Goal: Task Accomplishment & Management: Manage account settings

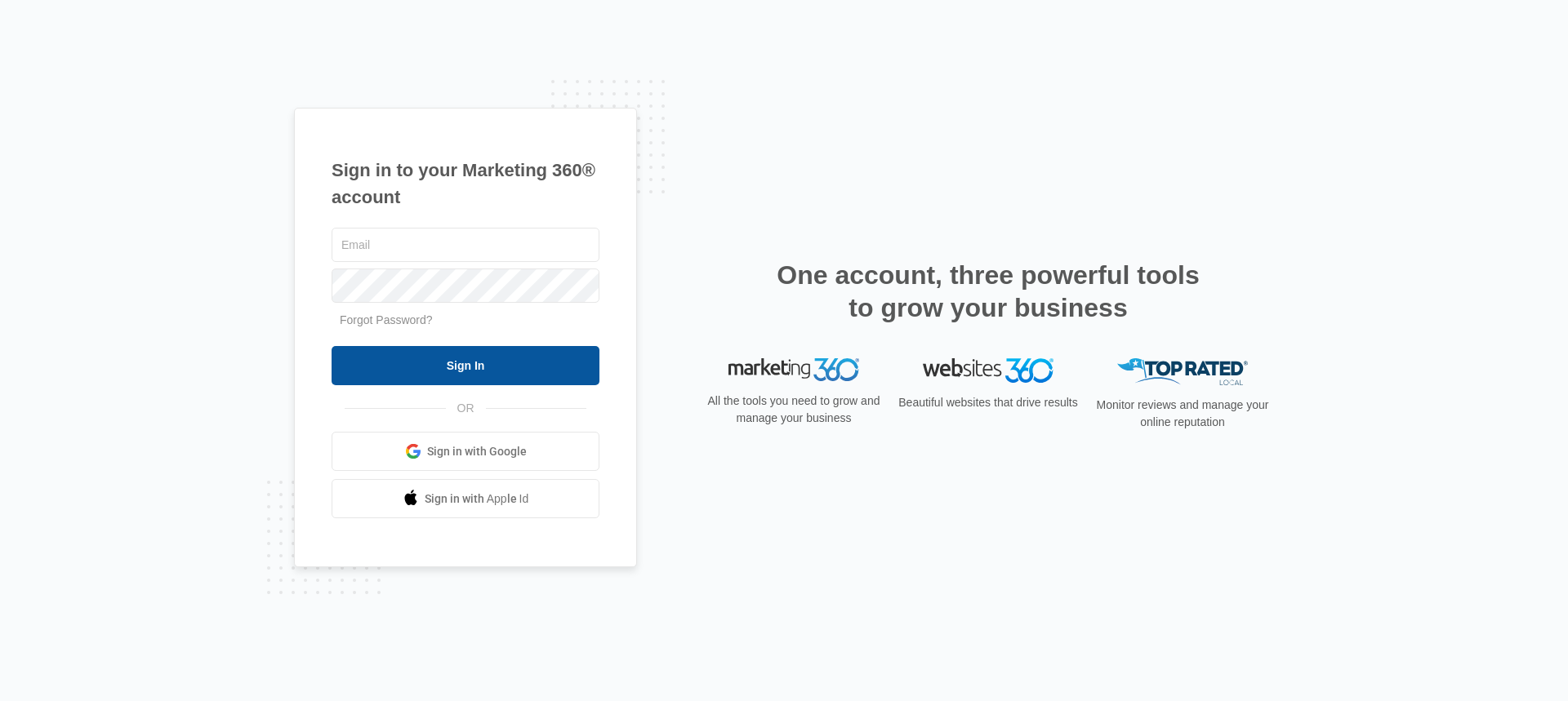
type input "kresta.mackinnon@madwire.com"
click at [446, 360] on input "Sign In" at bounding box center [466, 366] width 268 height 39
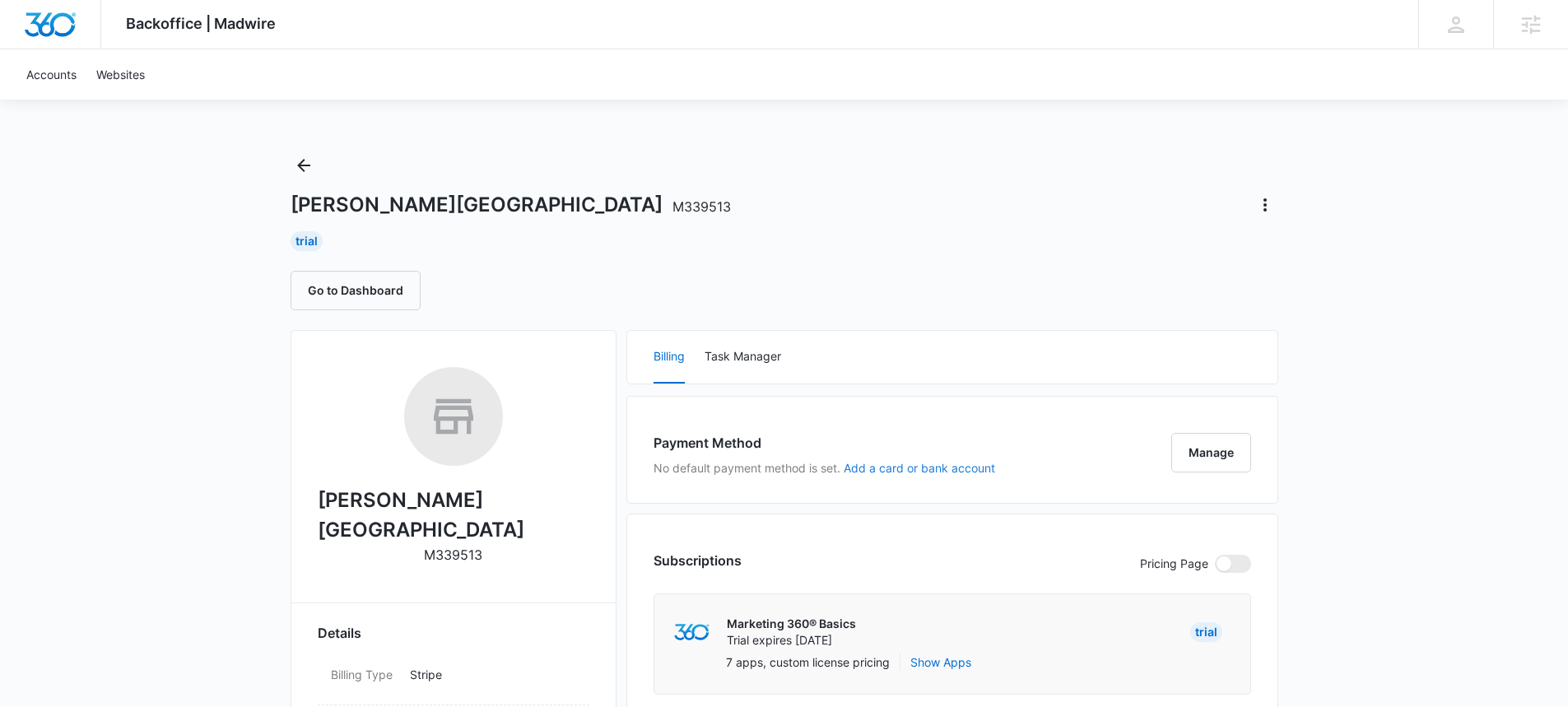
click at [947, 467] on button "Add a card or bank account" at bounding box center [919, 469] width 152 height 11
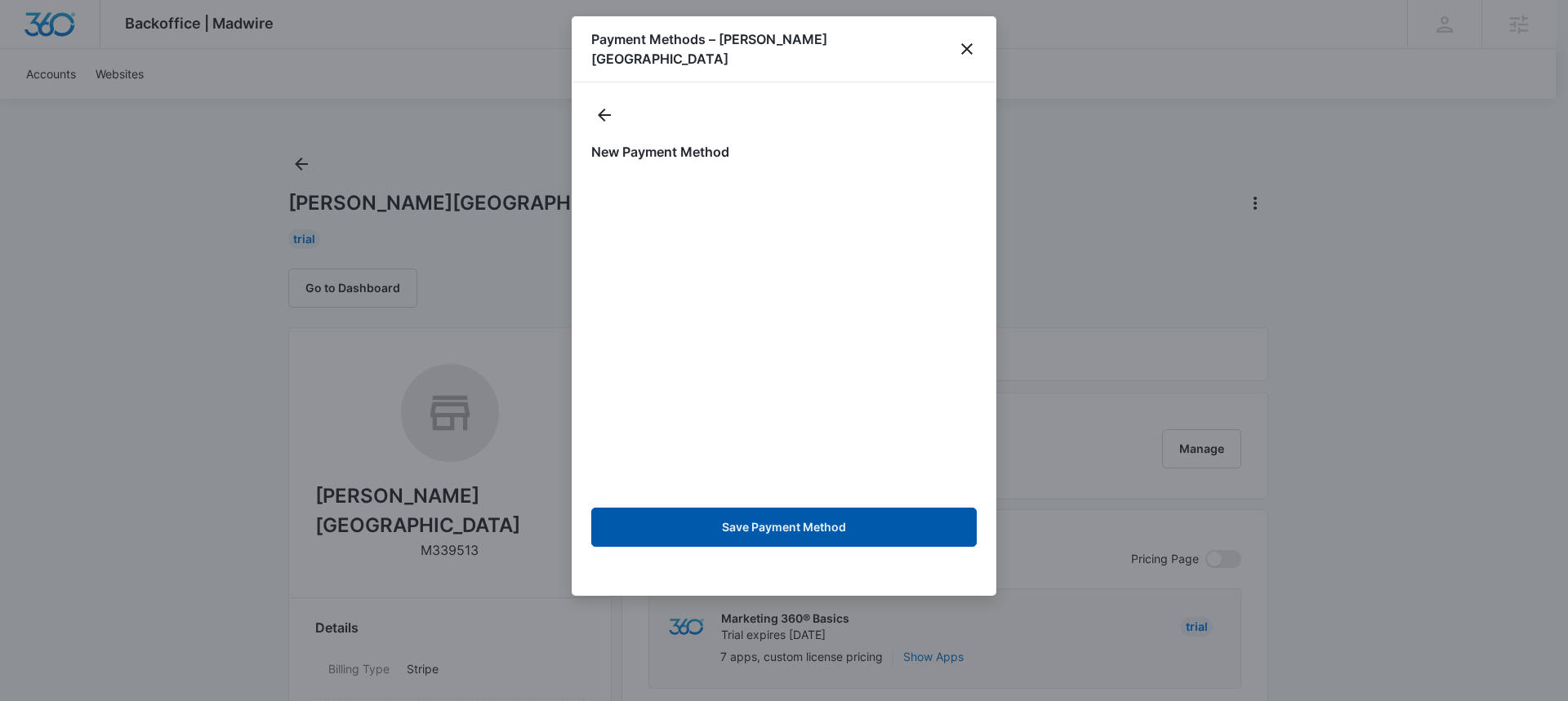
click at [807, 508] on button "Save Payment Method" at bounding box center [784, 527] width 385 height 39
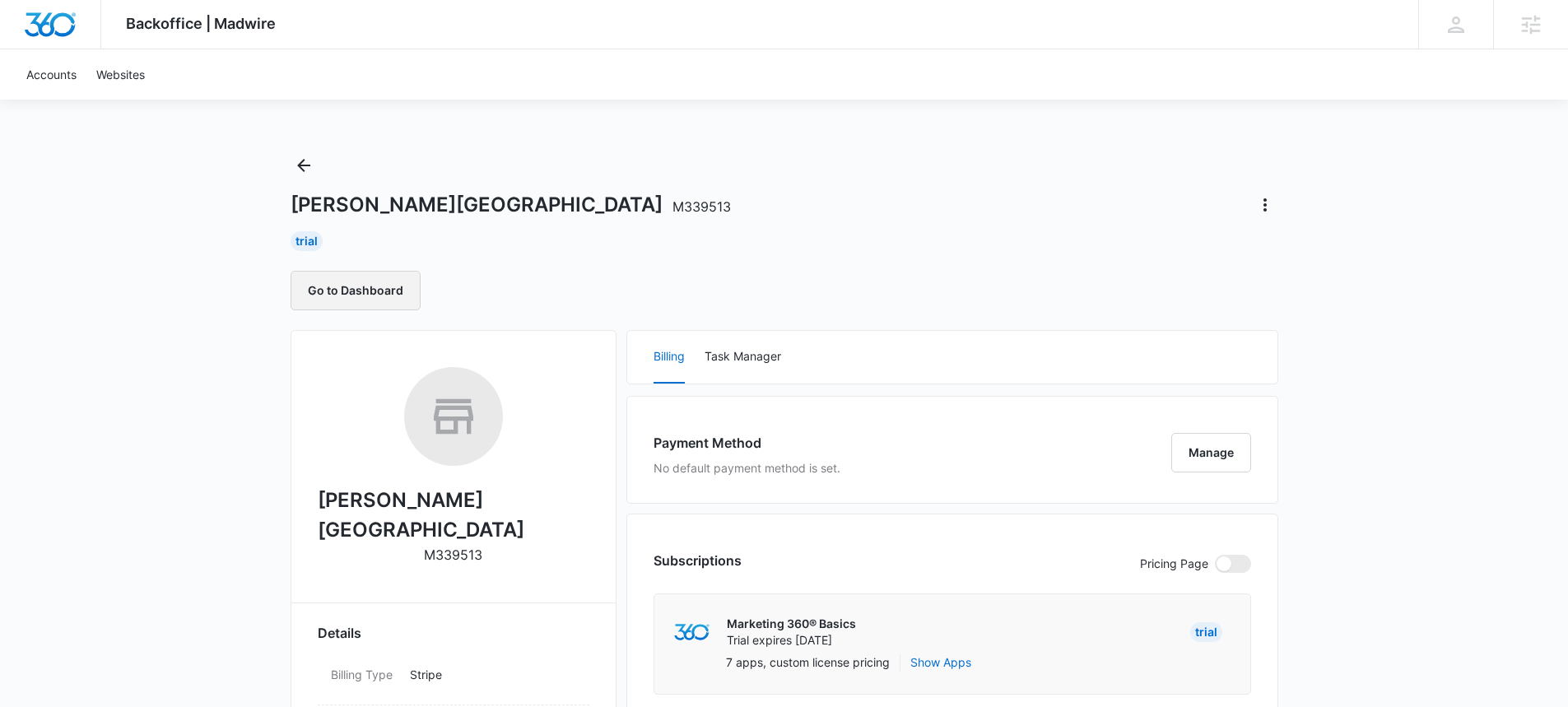
click at [362, 287] on button "Go to Dashboard" at bounding box center [356, 291] width 130 height 39
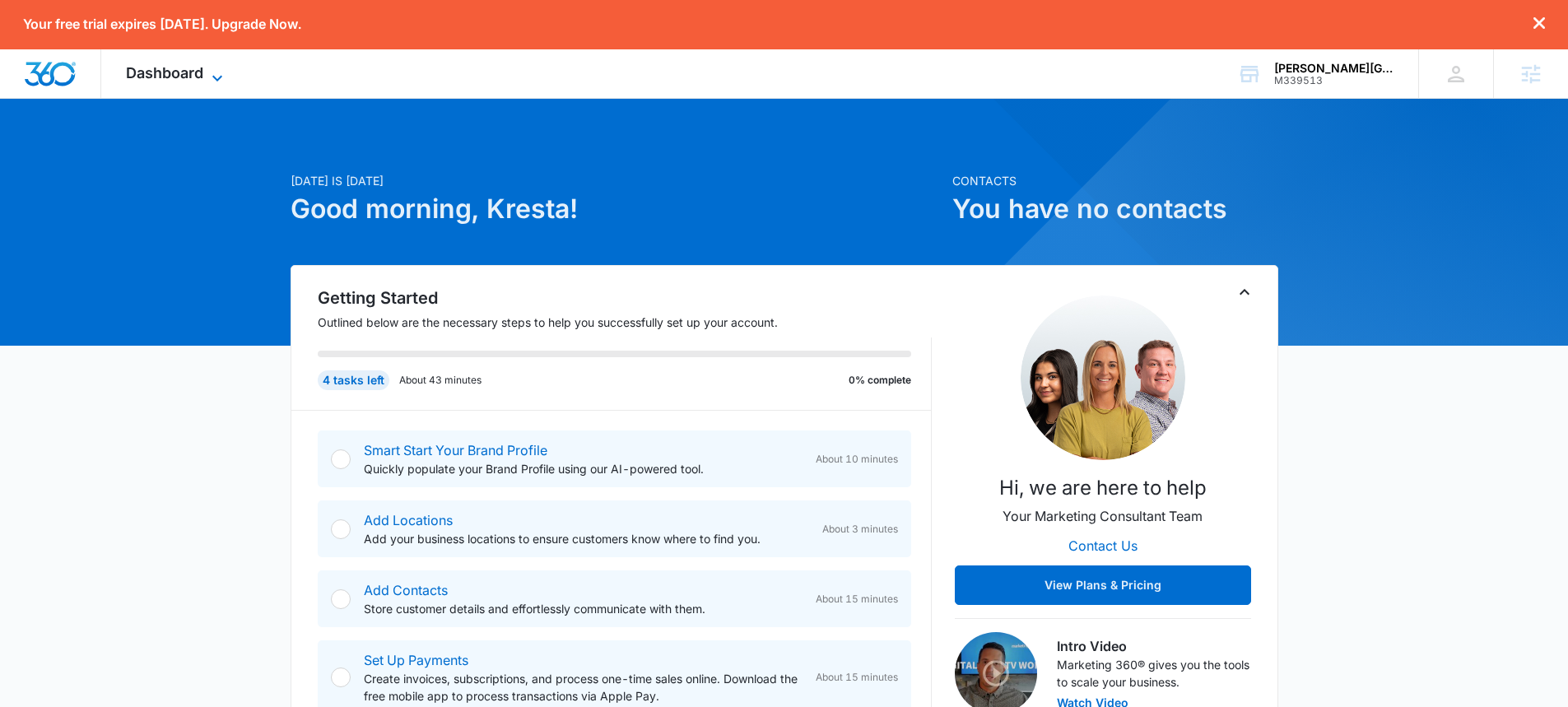
click at [195, 75] on span "Dashboard" at bounding box center [164, 73] width 77 height 18
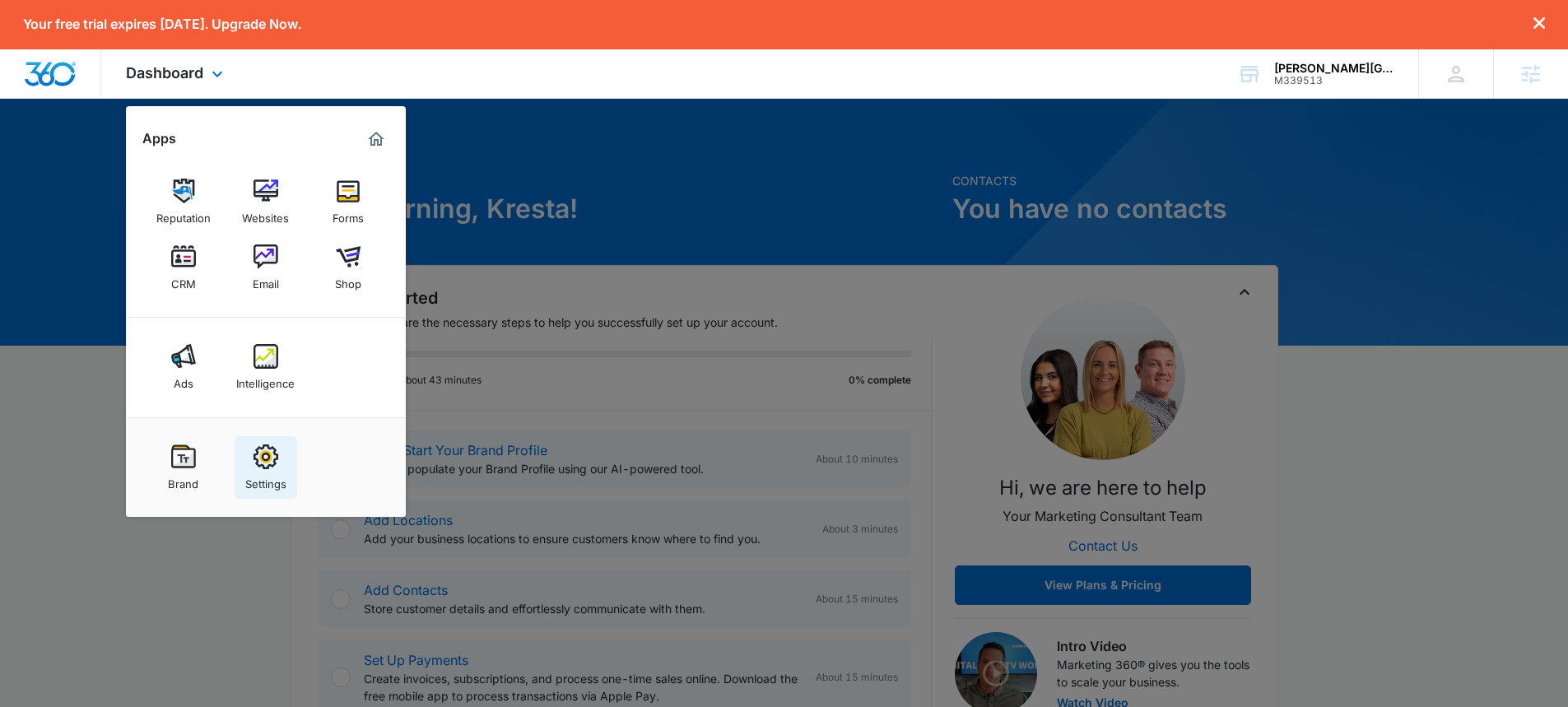
click at [261, 461] on img at bounding box center [265, 456] width 25 height 25
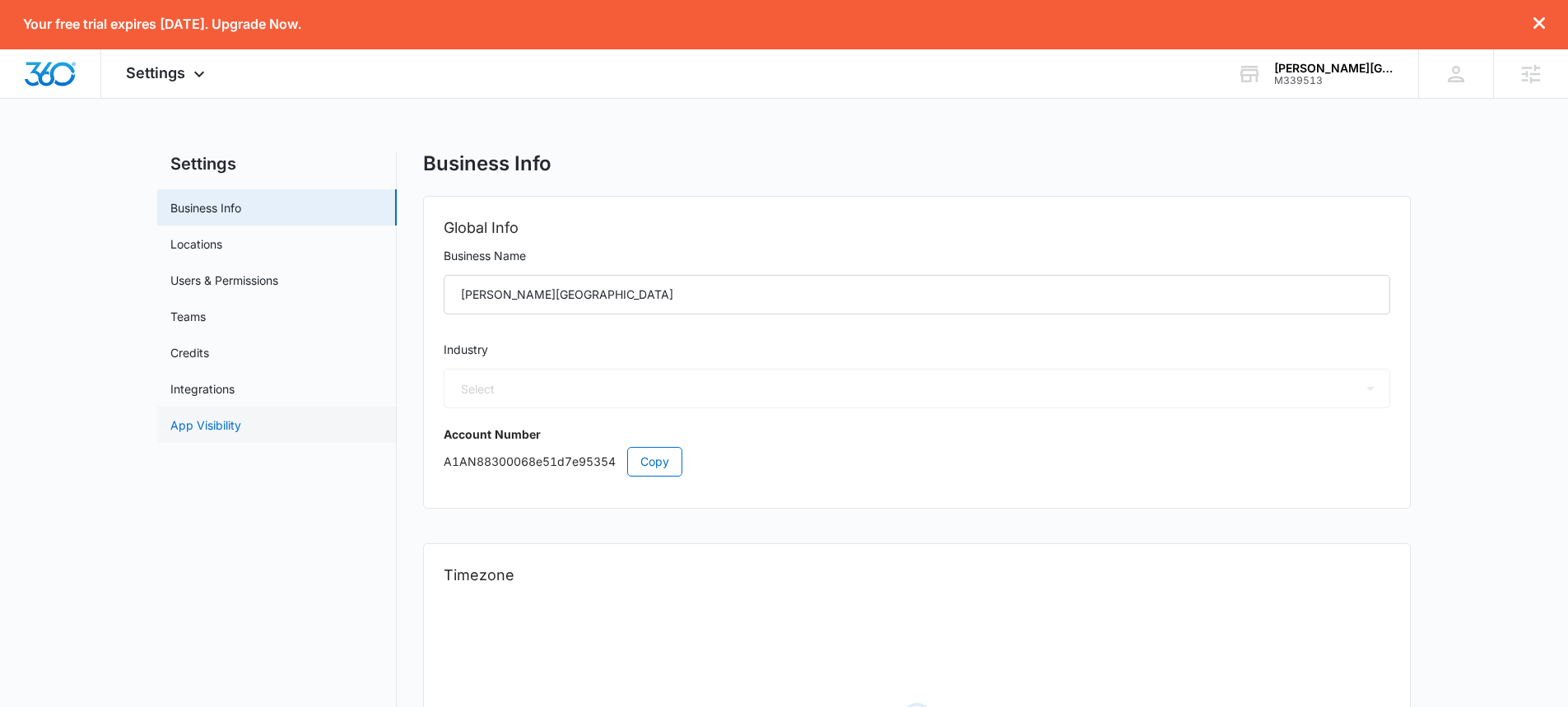
select select "12"
select select "US"
select select "America/[GEOGRAPHIC_DATA]"
click at [206, 281] on link "Users & Permissions" at bounding box center [224, 280] width 108 height 18
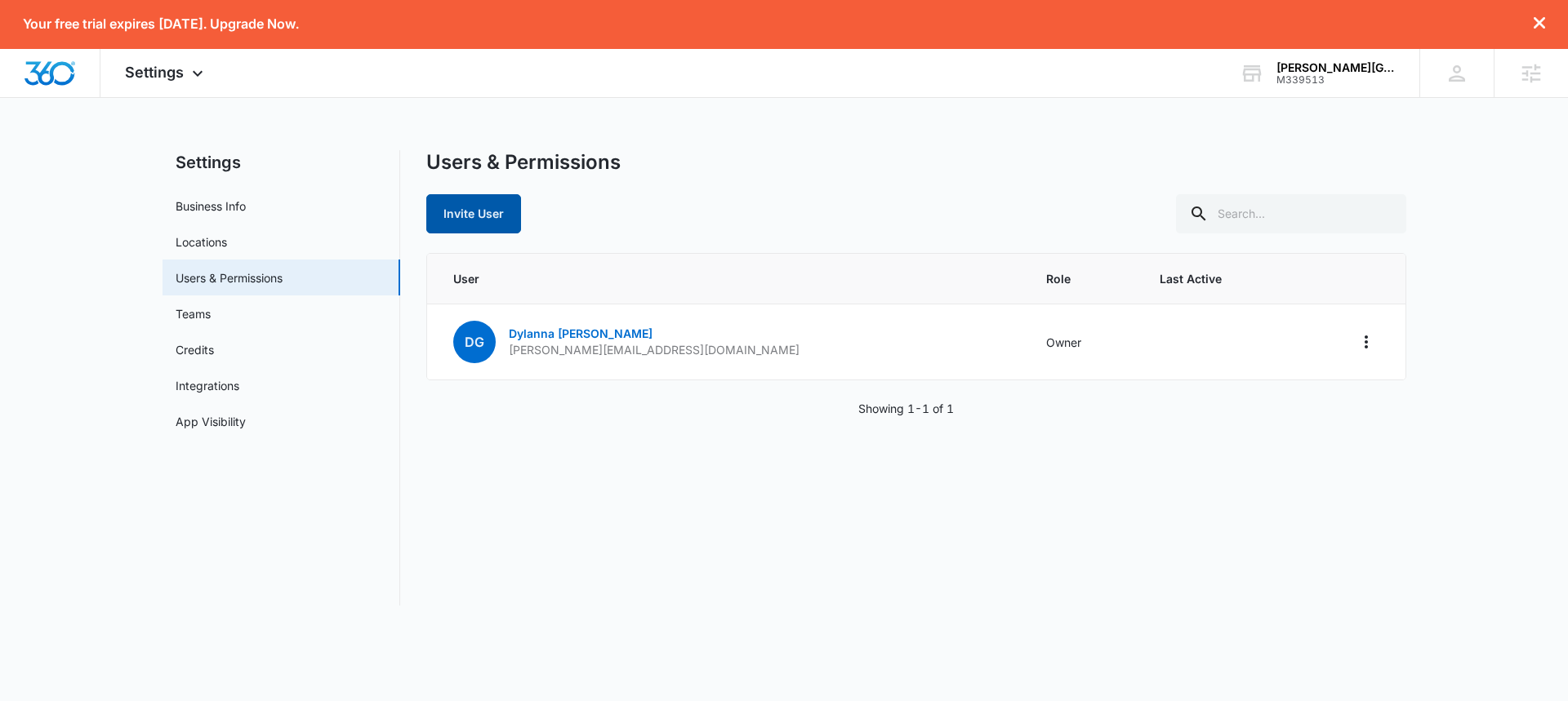
click at [472, 214] on button "Invite User" at bounding box center [473, 213] width 95 height 39
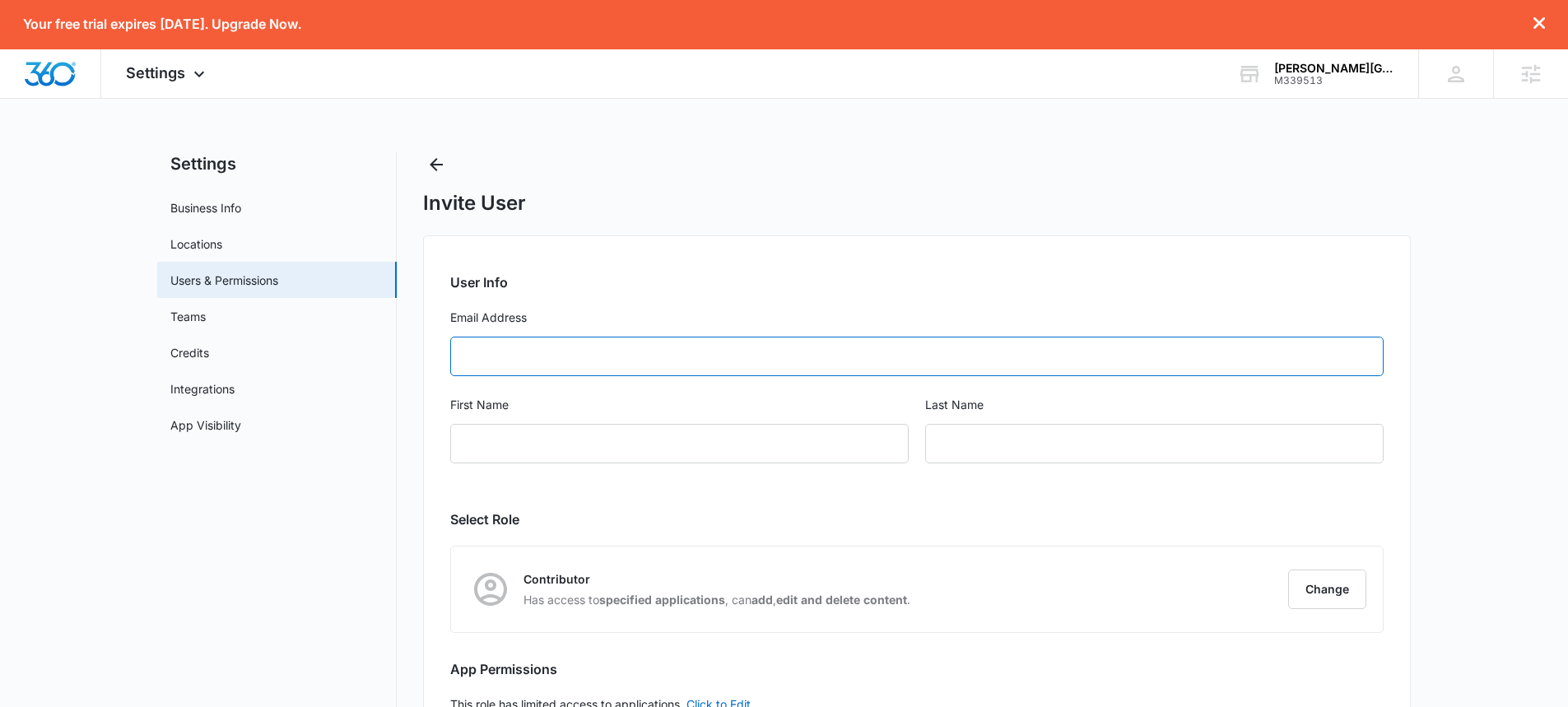
paste input "[PERSON_NAME][EMAIL_ADDRESS][DOMAIN_NAME]"
type input "[PERSON_NAME][EMAIL_ADDRESS][DOMAIN_NAME]"
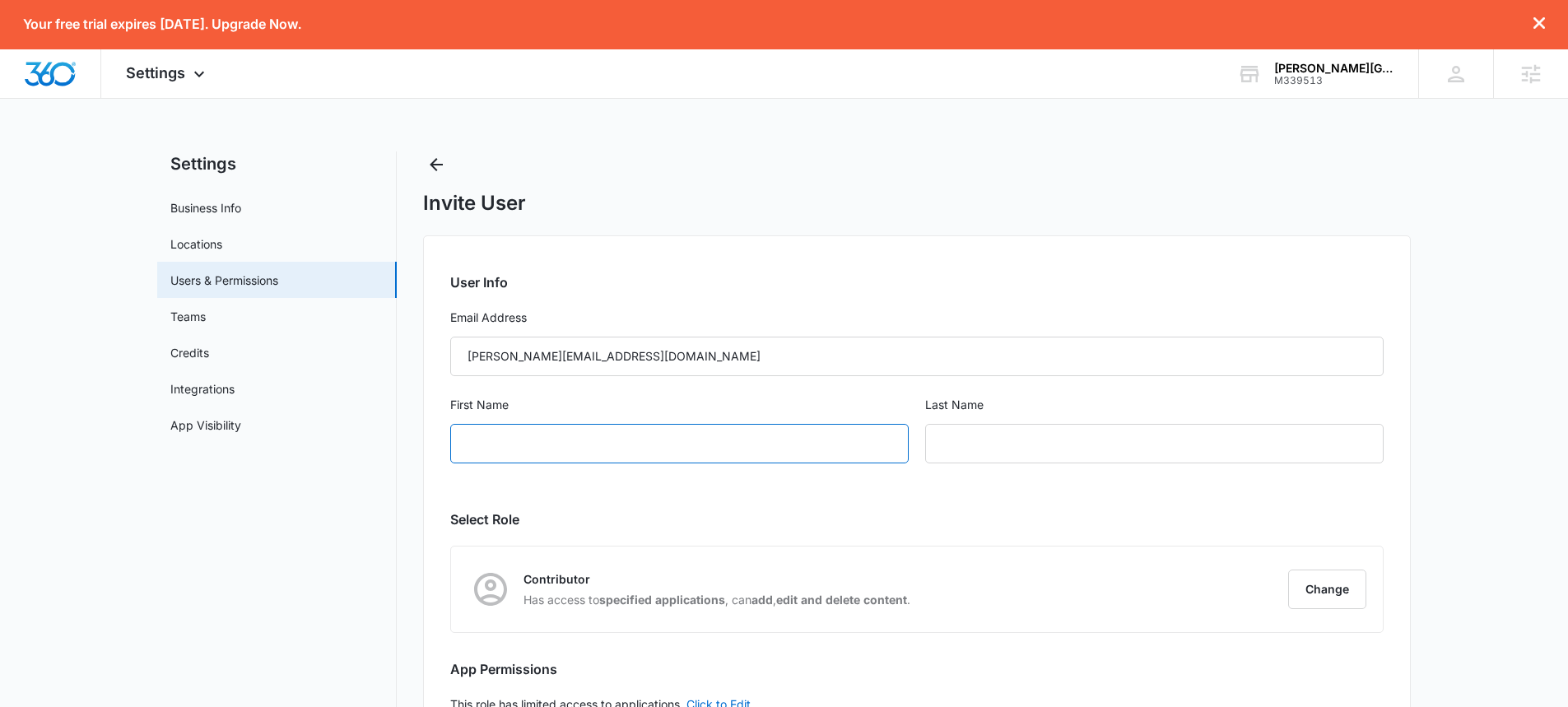
click at [512, 447] on input "First Name" at bounding box center [679, 443] width 458 height 39
type input "[PERSON_NAME]"
type input "Wick"
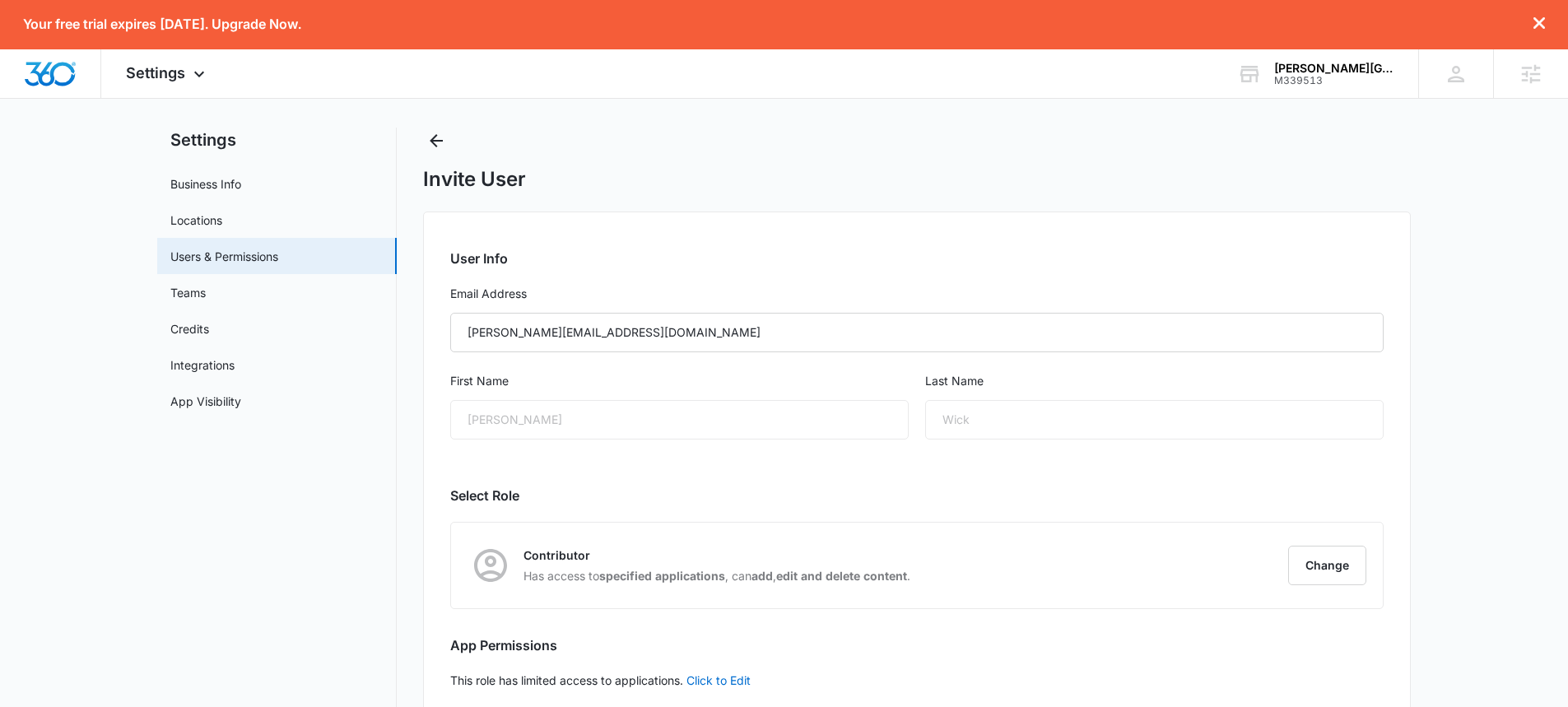
scroll to position [36, 0]
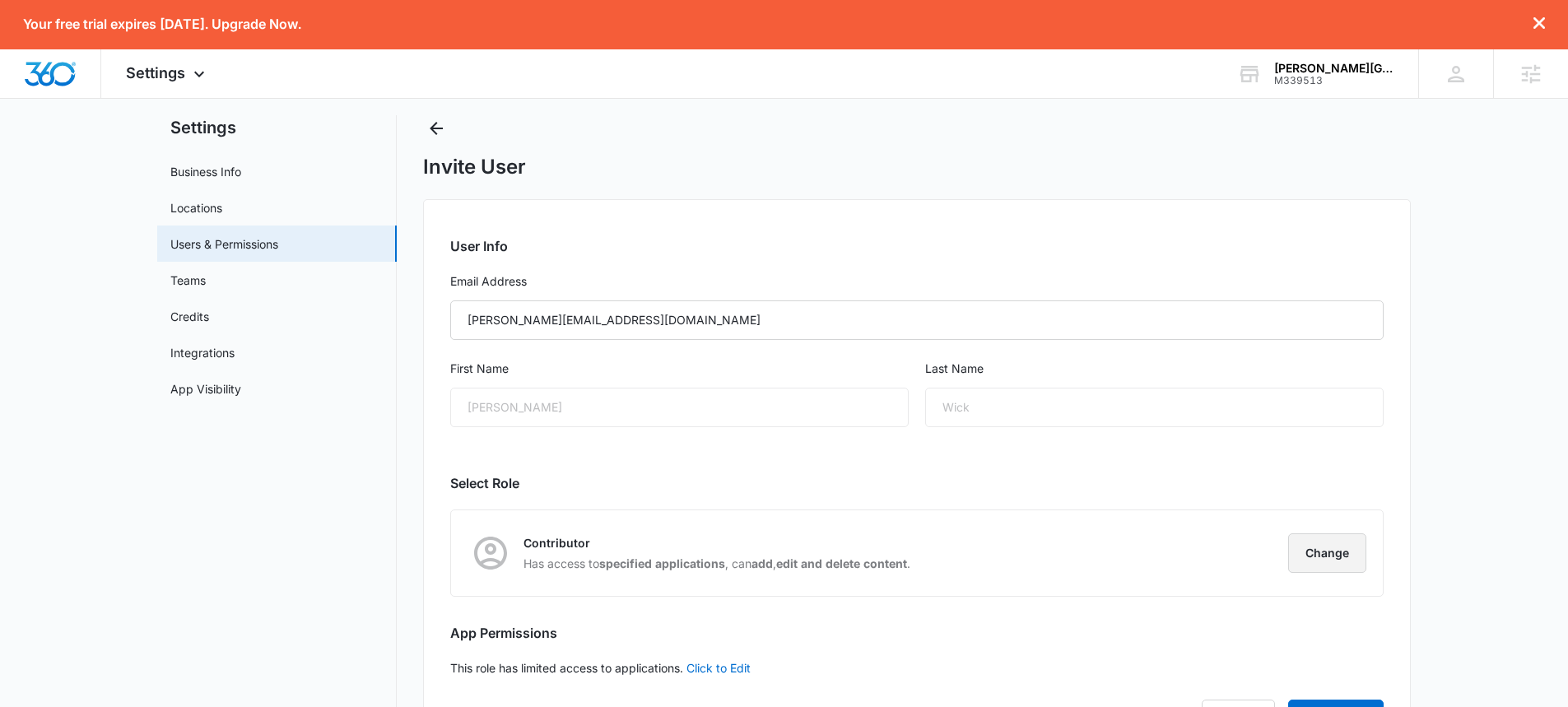
click at [1331, 556] on button "Change" at bounding box center [1327, 553] width 78 height 39
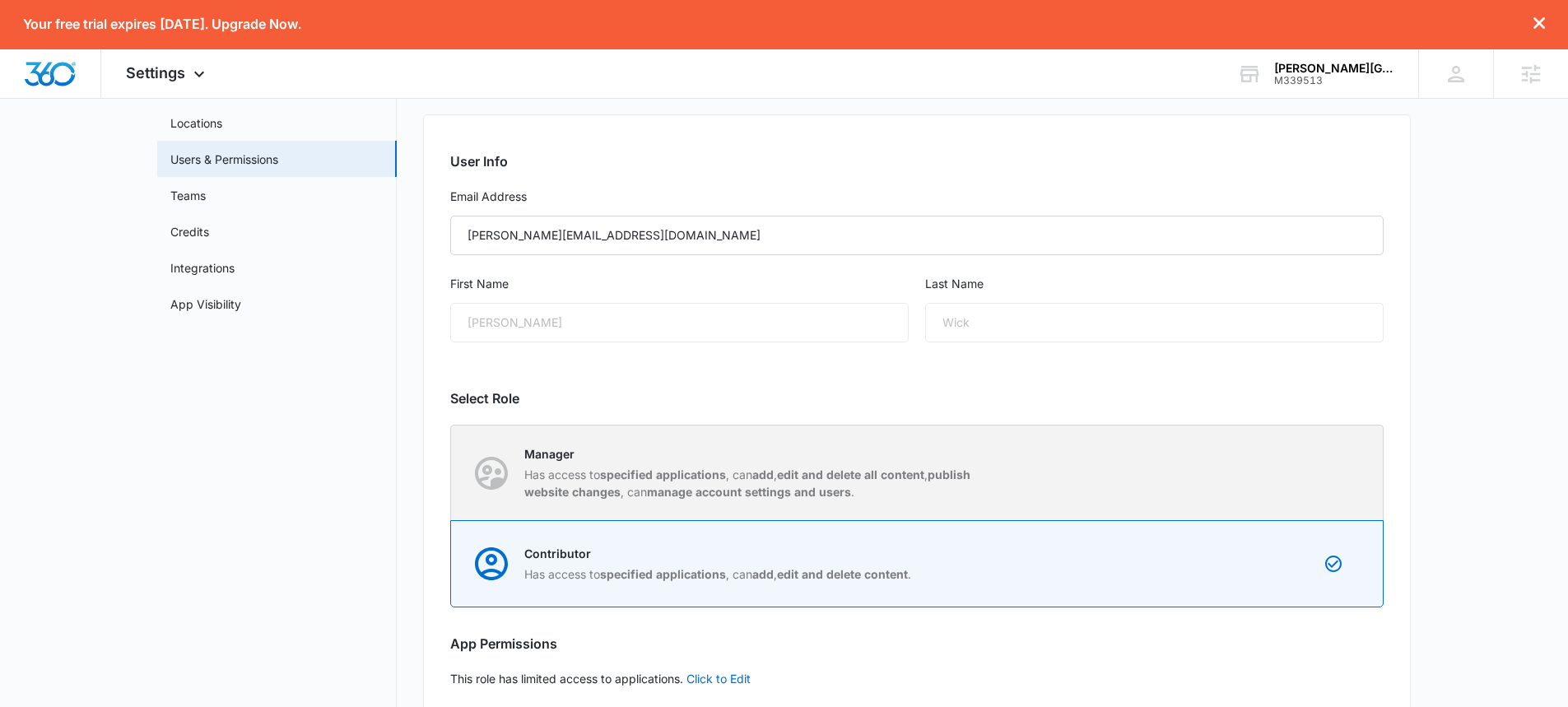
scroll to position [211, 0]
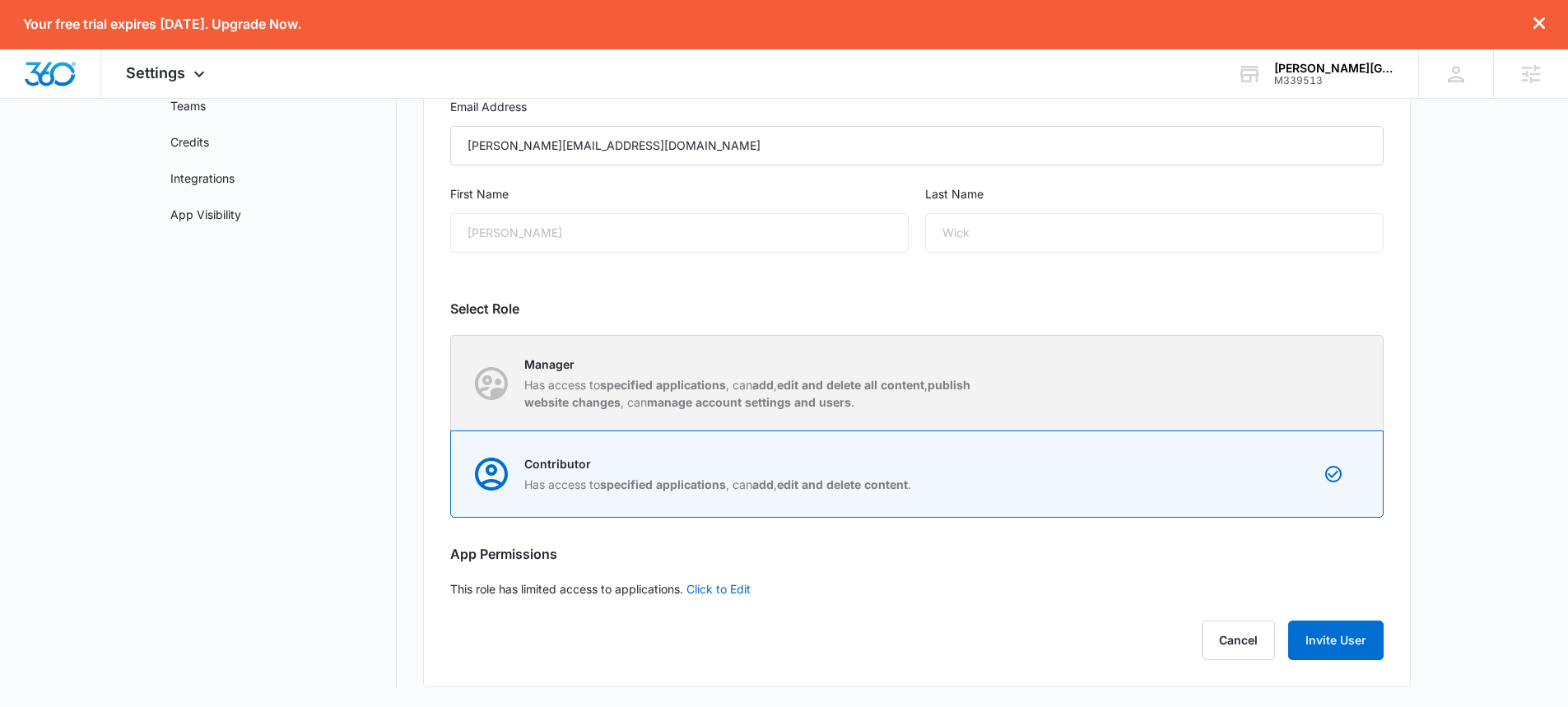
click at [942, 394] on p "Has access to specified applications , can add , edit and delete all content , …" at bounding box center [755, 393] width 463 height 34
click at [452, 384] on input "Manager Has access to specified applications , can add , edit and delete all co…" at bounding box center [451, 383] width 1 height 1
radio input "true"
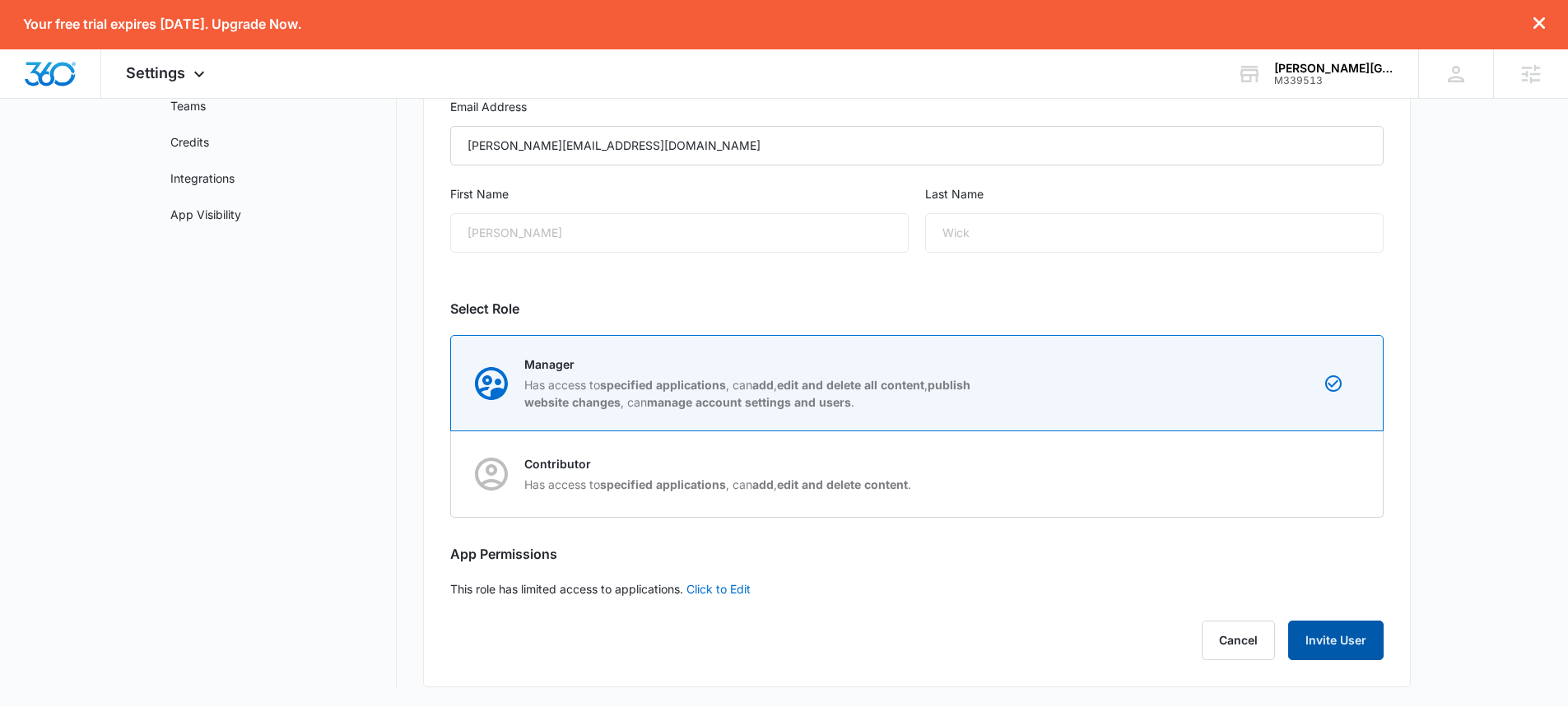
click at [1322, 634] on button "Invite User" at bounding box center [1335, 640] width 96 height 39
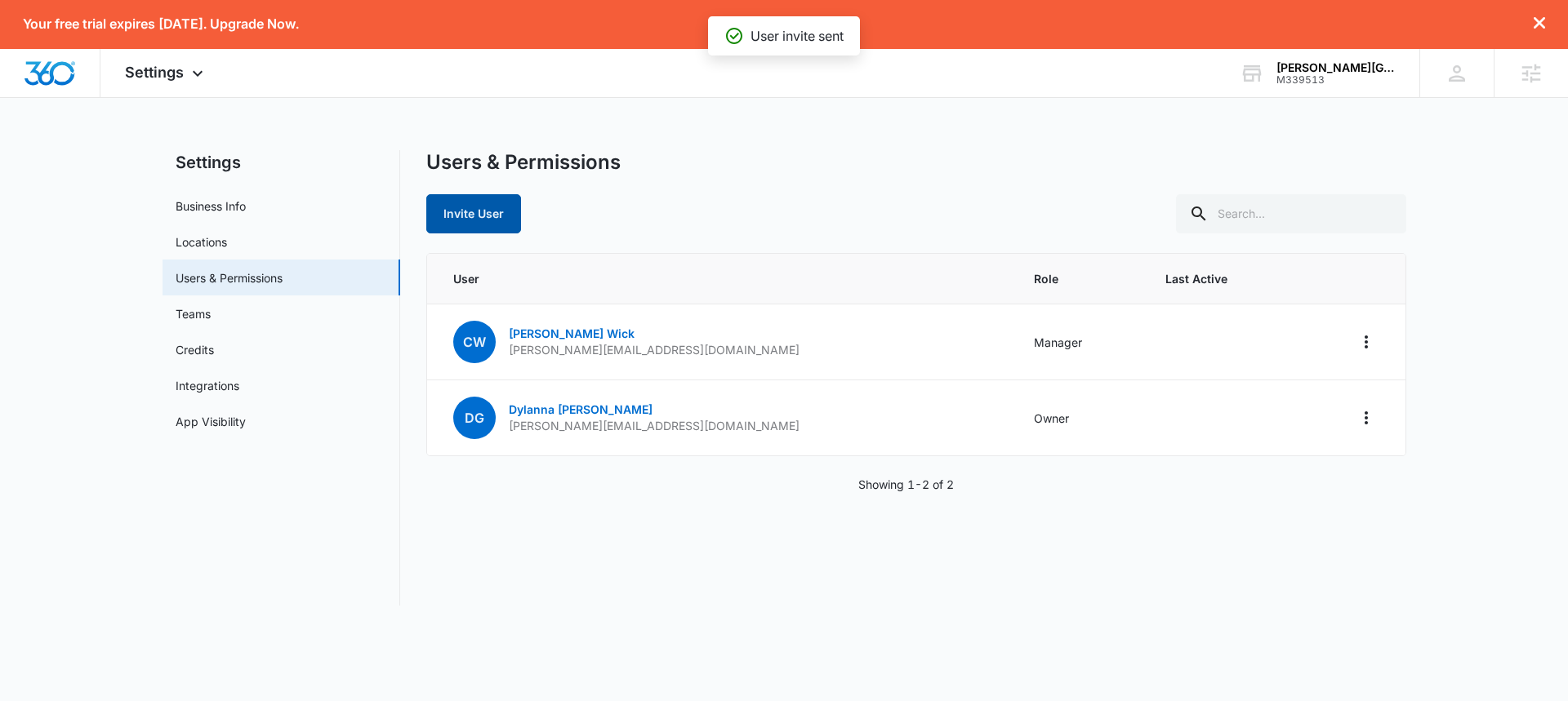
click at [457, 212] on button "Invite User" at bounding box center [473, 213] width 95 height 39
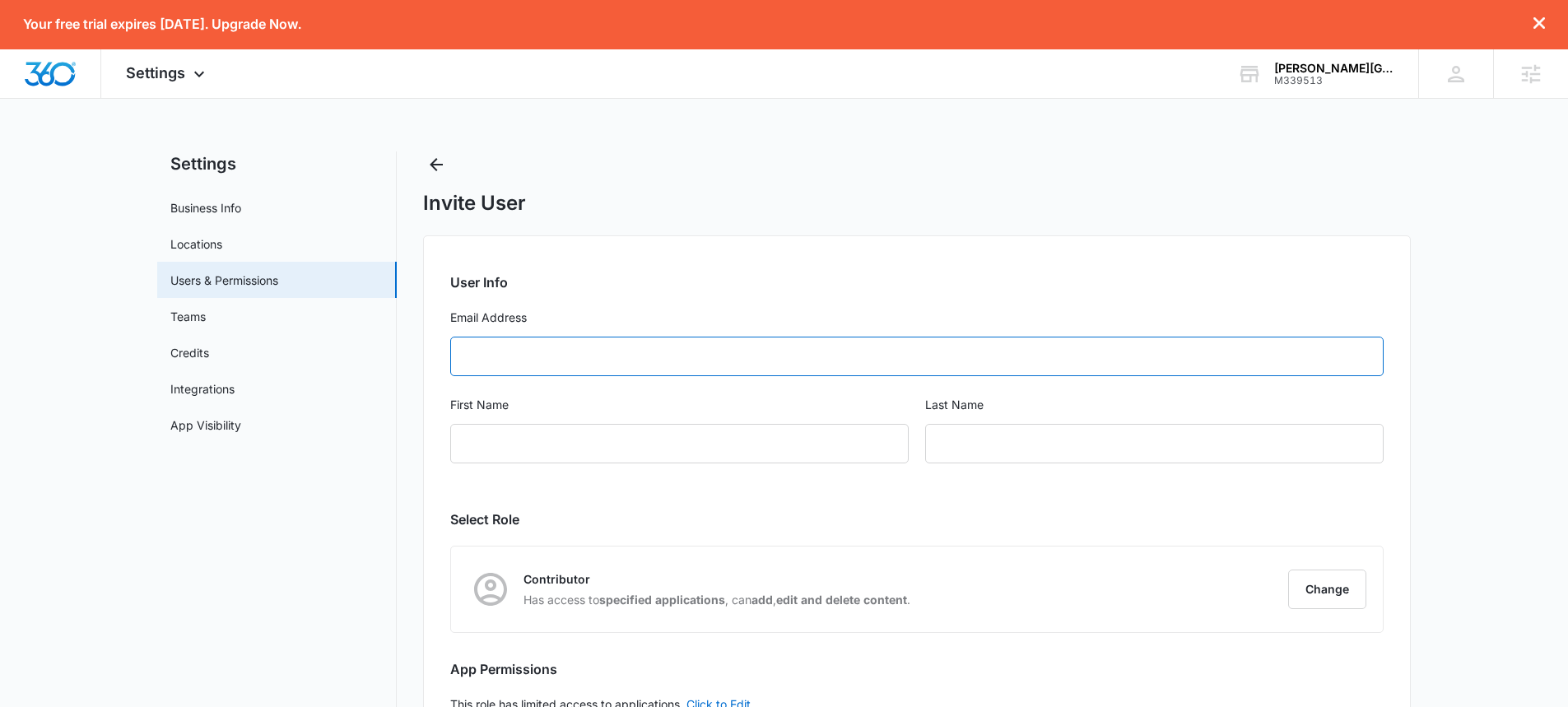
paste input "[EMAIL_ADDRESS][DOMAIN_NAME]"
type input "[EMAIL_ADDRESS][DOMAIN_NAME]"
type input "[PERSON_NAME]"
type input "Stripp"
type input "[EMAIL_ADDRESS][DOMAIN_NAME]"
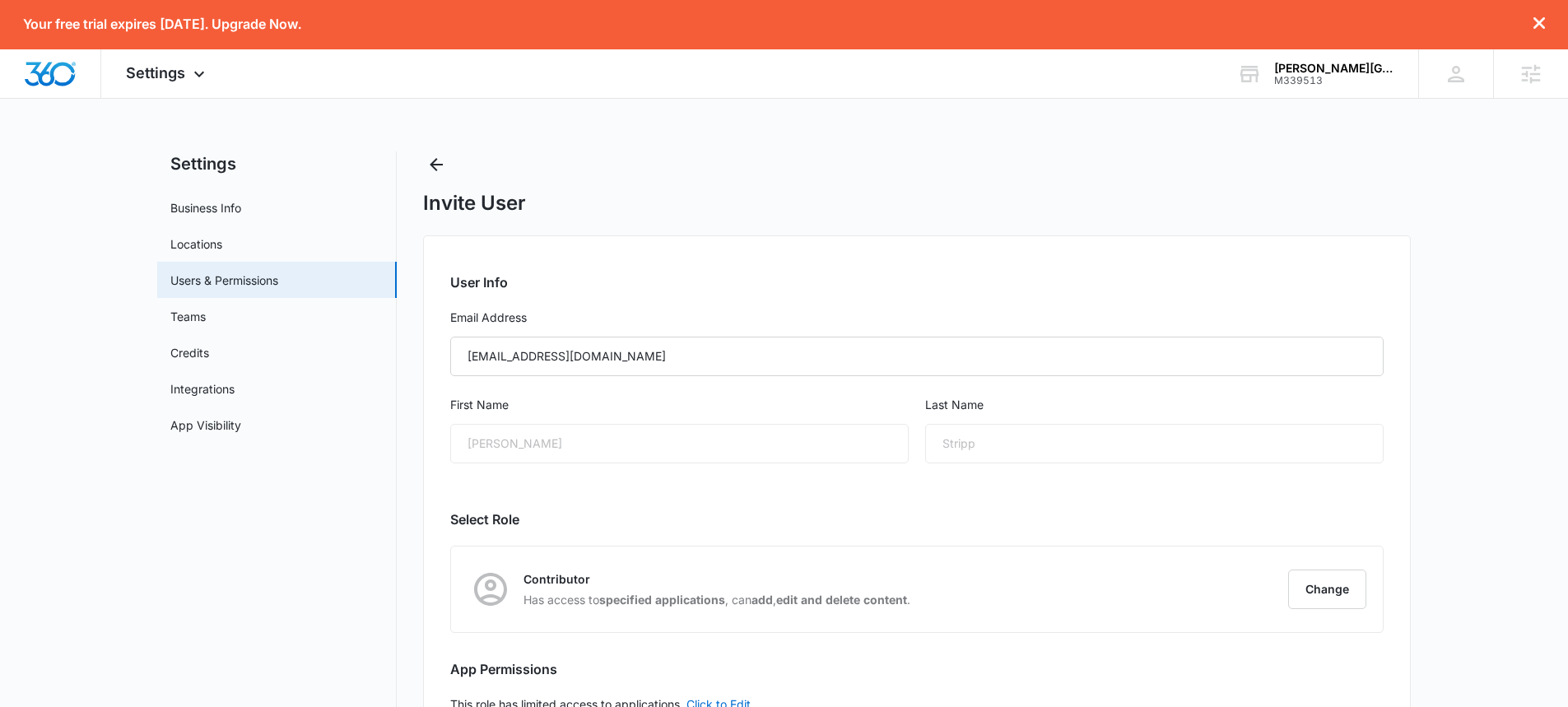
click at [497, 451] on div "[PERSON_NAME]" at bounding box center [679, 443] width 458 height 39
click at [1342, 590] on button "Change" at bounding box center [1327, 590] width 78 height 39
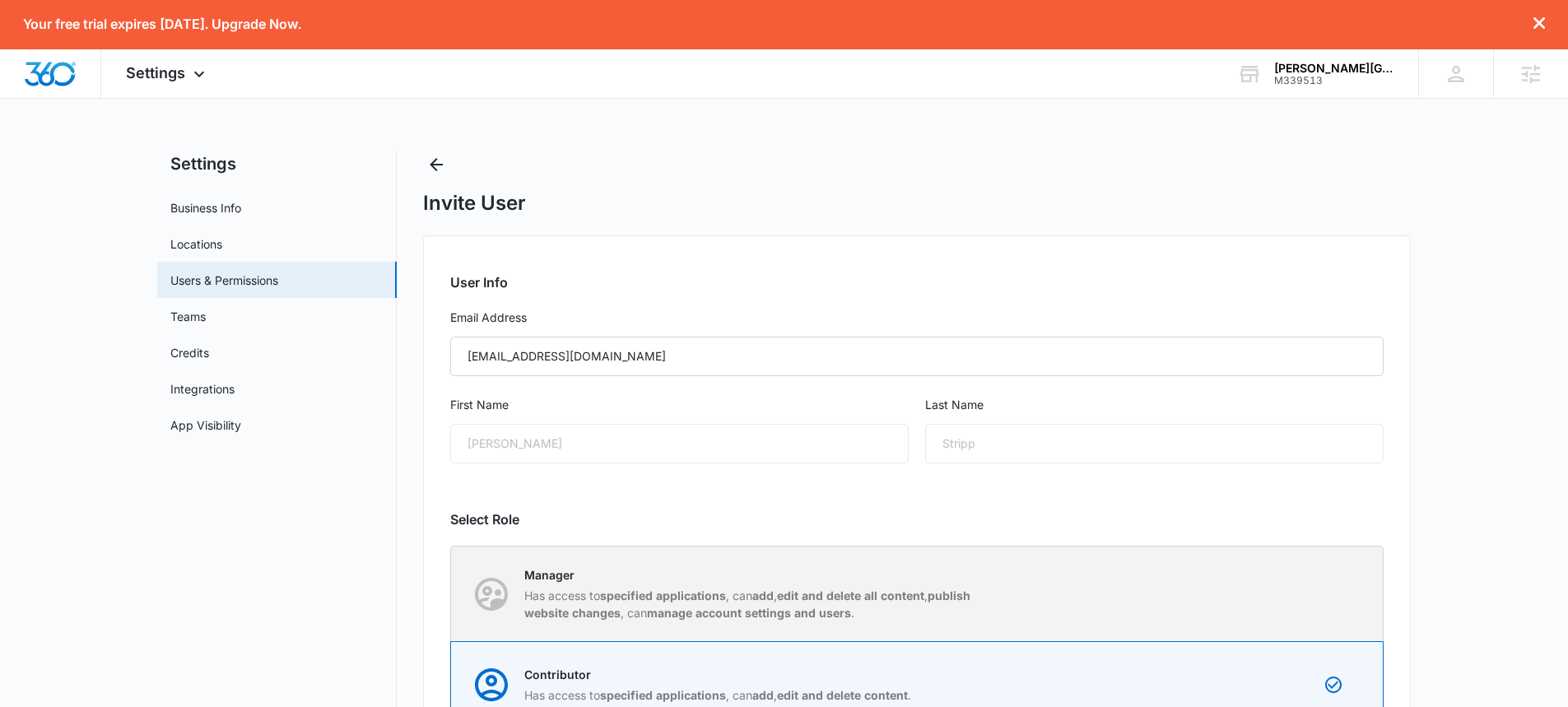
click at [737, 587] on p "Has access to specified applications , can add , edit and delete all content , …" at bounding box center [755, 604] width 463 height 34
click at [452, 593] on input "Manager Has access to specified applications , can add , edit and delete all co…" at bounding box center [451, 593] width 1 height 1
radio input "true"
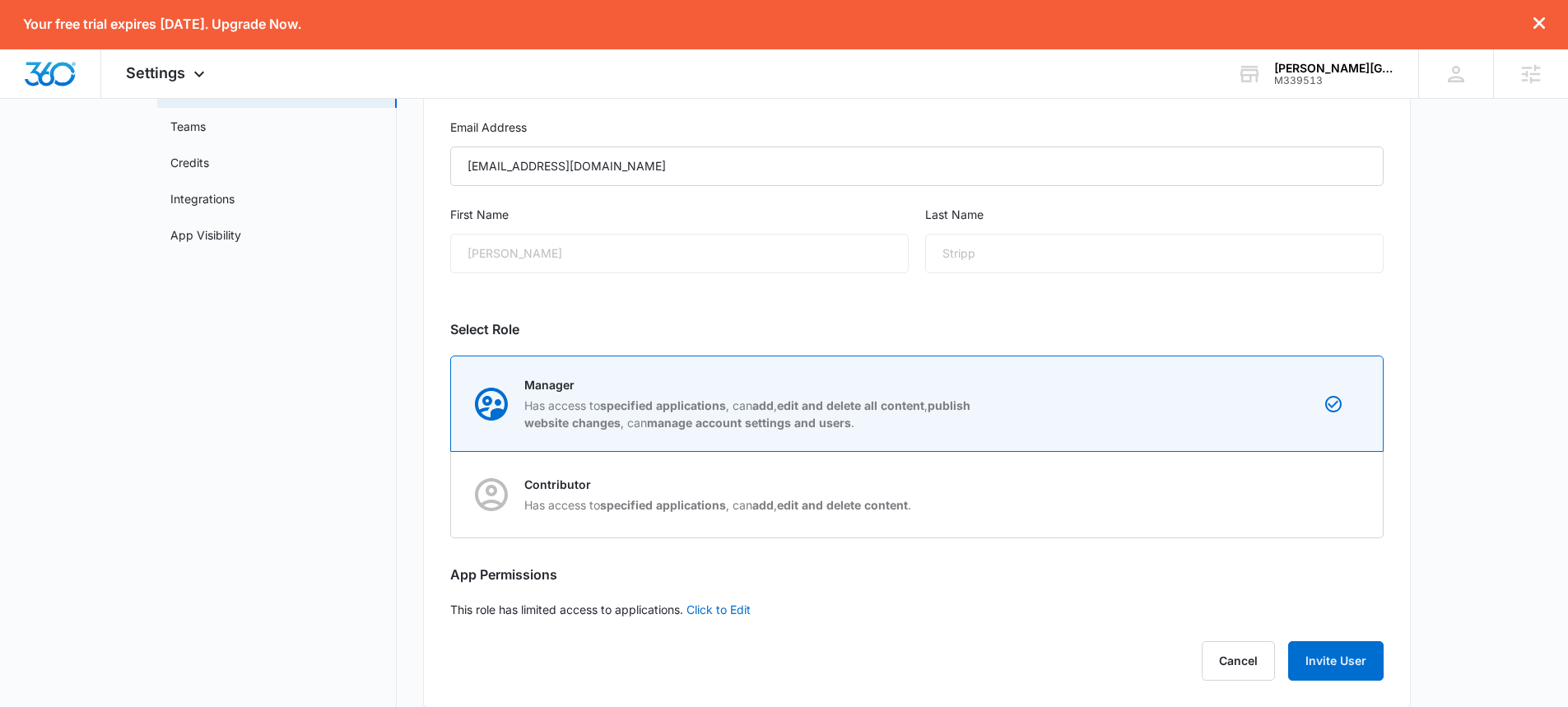
scroll to position [211, 0]
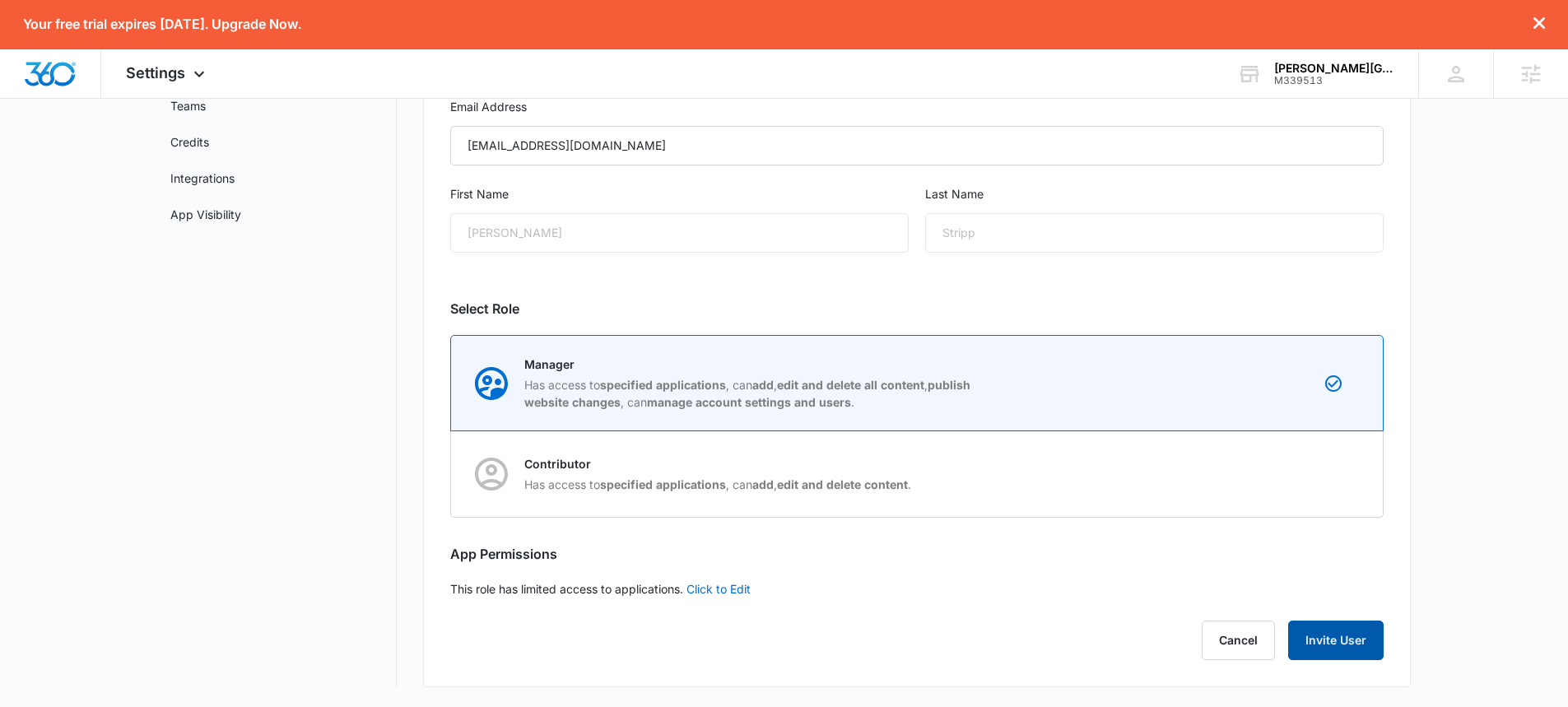
click at [1333, 641] on button "Invite User" at bounding box center [1335, 640] width 96 height 39
